Goal: Information Seeking & Learning: Find specific fact

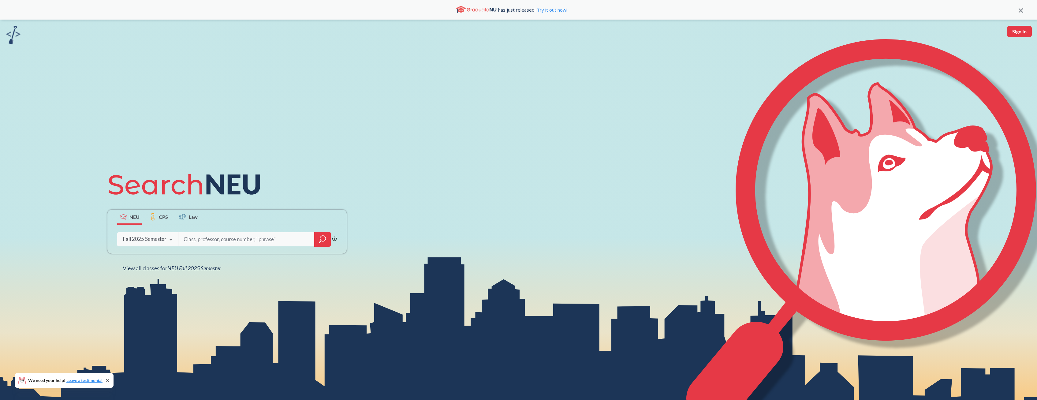
click at [282, 240] on input "search" at bounding box center [246, 239] width 127 height 13
click at [277, 235] on input "search" at bounding box center [246, 239] width 127 height 13
click at [278, 235] on input "search" at bounding box center [246, 239] width 127 height 13
click at [334, 170] on div "NEU CPS Law Phrase search guarantees the exact search appears in the results. E…" at bounding box center [227, 219] width 247 height 104
click at [334, 171] on div "NEU CPS Law Phrase search guarantees the exact search appears in the results. E…" at bounding box center [227, 219] width 247 height 104
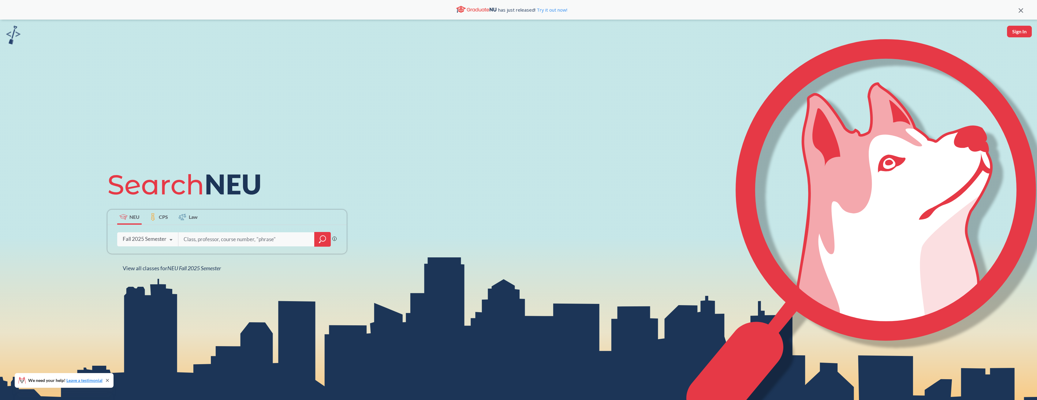
click at [238, 240] on input "search" at bounding box center [246, 239] width 127 height 13
type input "chem 2312"
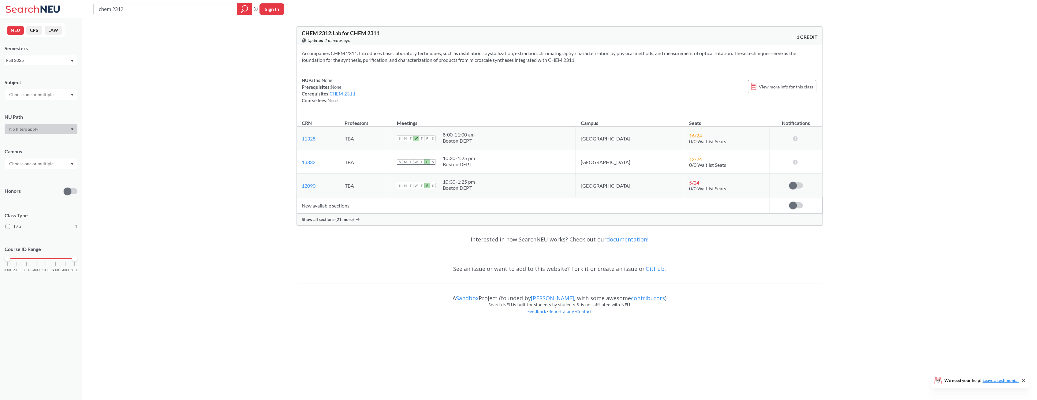
click at [318, 218] on span "Show all sections (21 more)" at bounding box center [328, 220] width 52 height 6
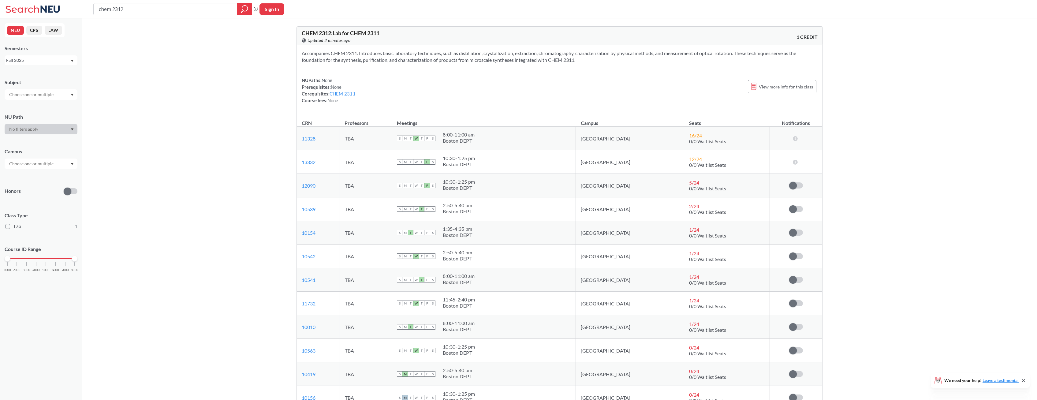
click at [155, 10] on input "chem 2312" at bounding box center [165, 9] width 134 height 10
type input "chem 2314"
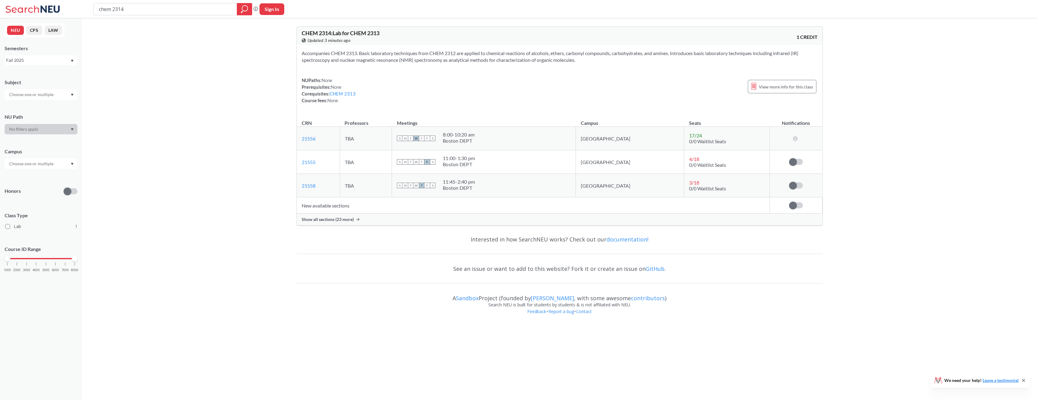
click at [342, 221] on span "Show all sections (23 more)" at bounding box center [328, 220] width 52 height 6
